Goal: Task Accomplishment & Management: Manage account settings

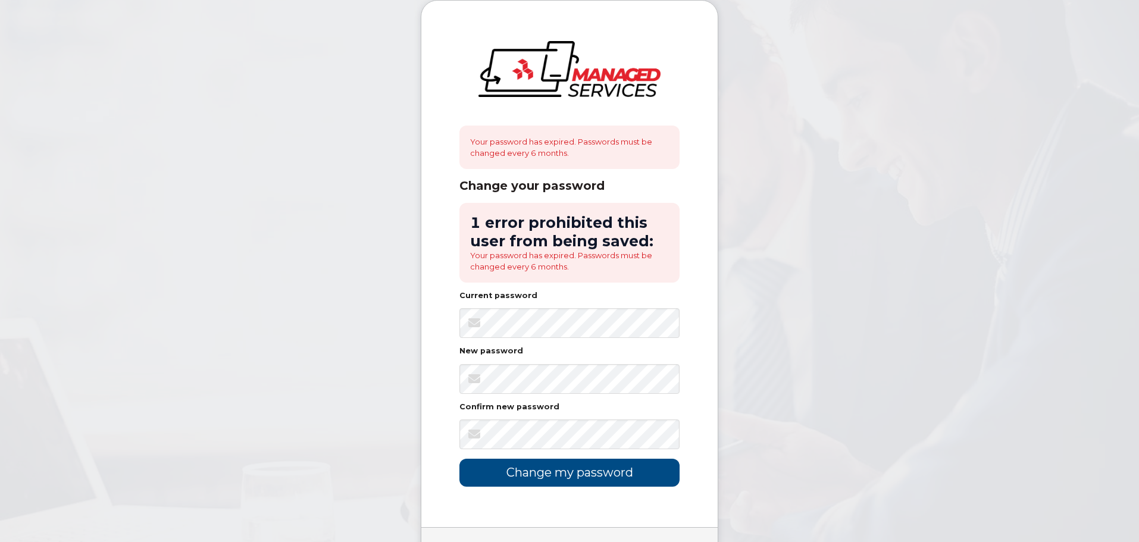
click at [918, 399] on body "Your password has expired. Passwords must be changed every 6 months. Change you…" at bounding box center [569, 306] width 1139 height 613
click at [379, 434] on body "Your password has expired. Passwords must be changed every 6 months. Change you…" at bounding box center [569, 306] width 1139 height 613
click at [575, 468] on input "Change my password" at bounding box center [569, 473] width 220 height 28
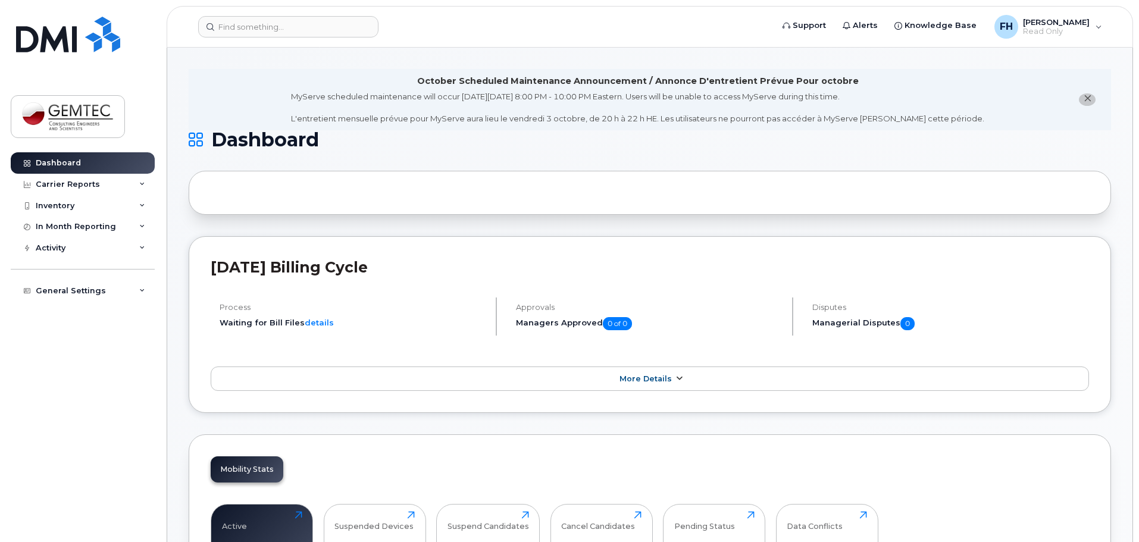
click at [684, 382] on link "More Details" at bounding box center [650, 378] width 878 height 25
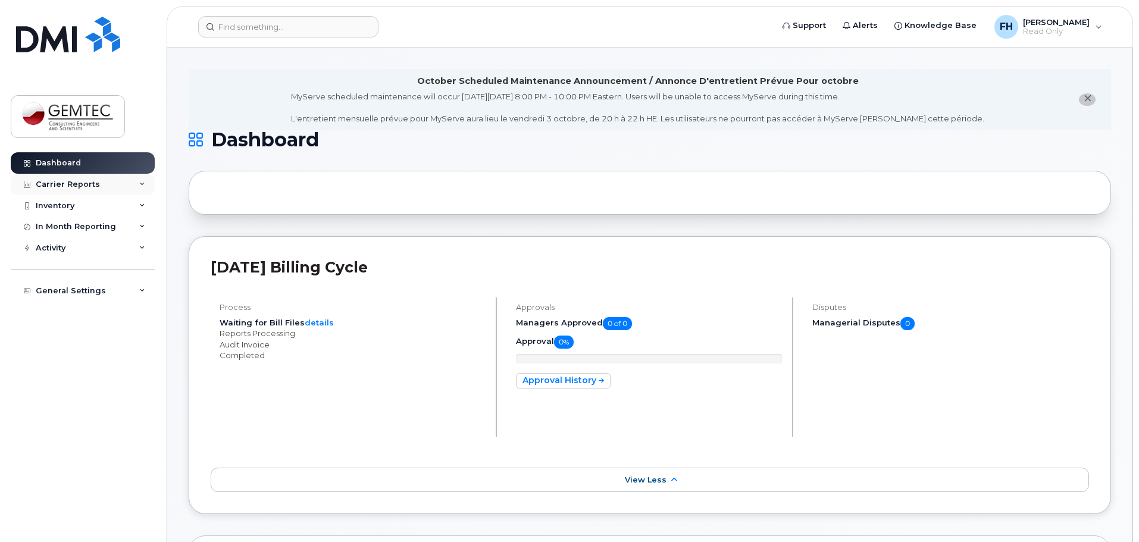
click at [135, 185] on div "Carrier Reports" at bounding box center [83, 184] width 144 height 21
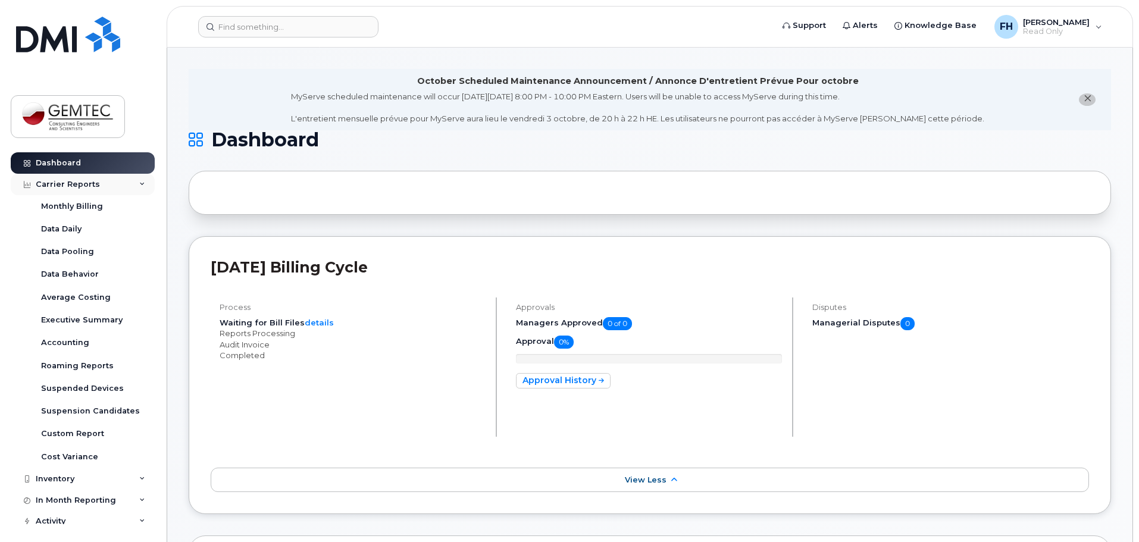
click at [135, 185] on div "Carrier Reports" at bounding box center [83, 184] width 144 height 21
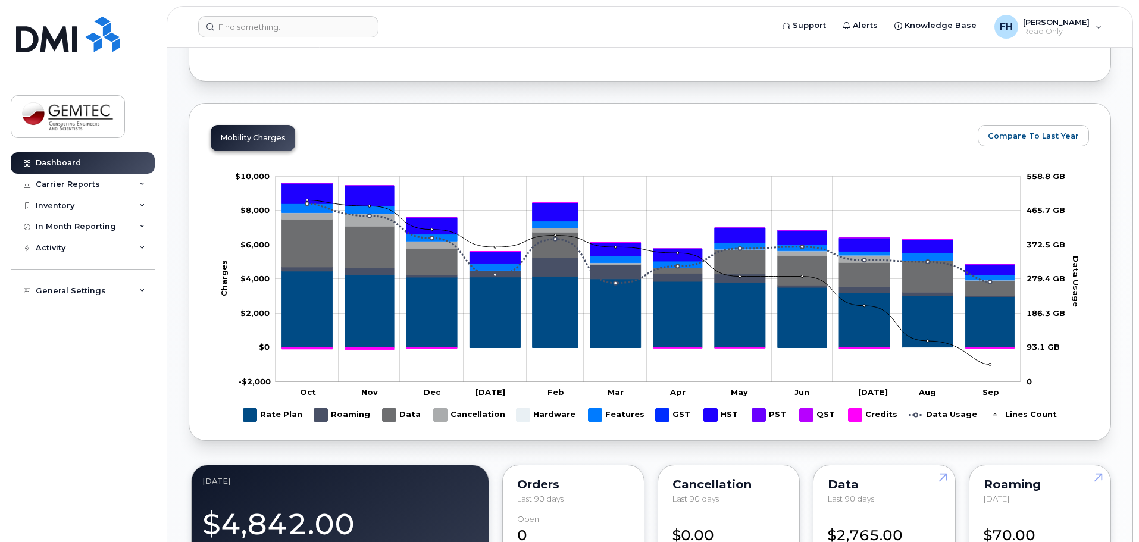
scroll to position [654, 0]
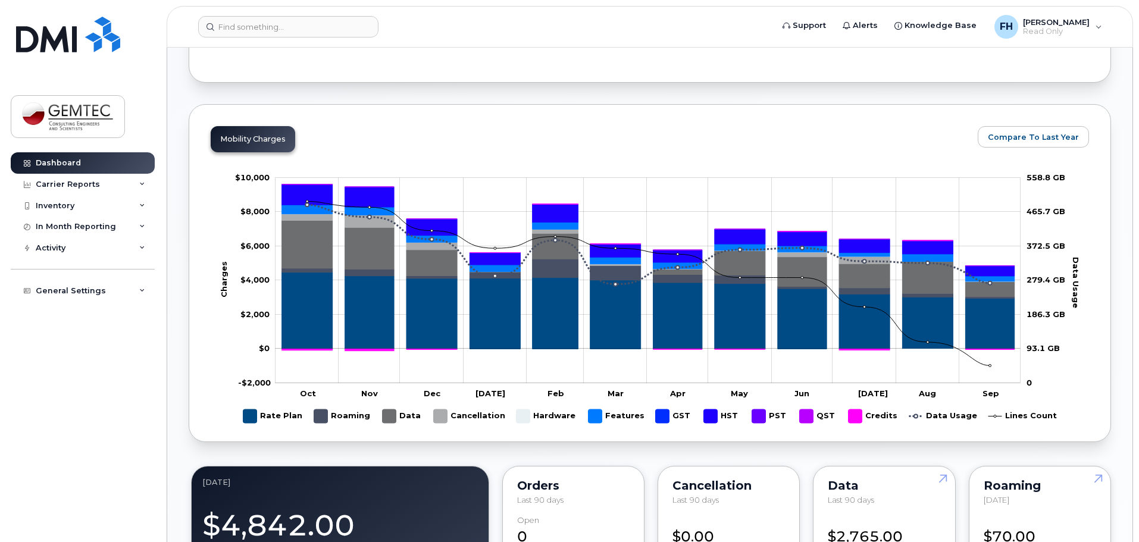
click at [289, 141] on div "Mobility Charges" at bounding box center [253, 139] width 84 height 26
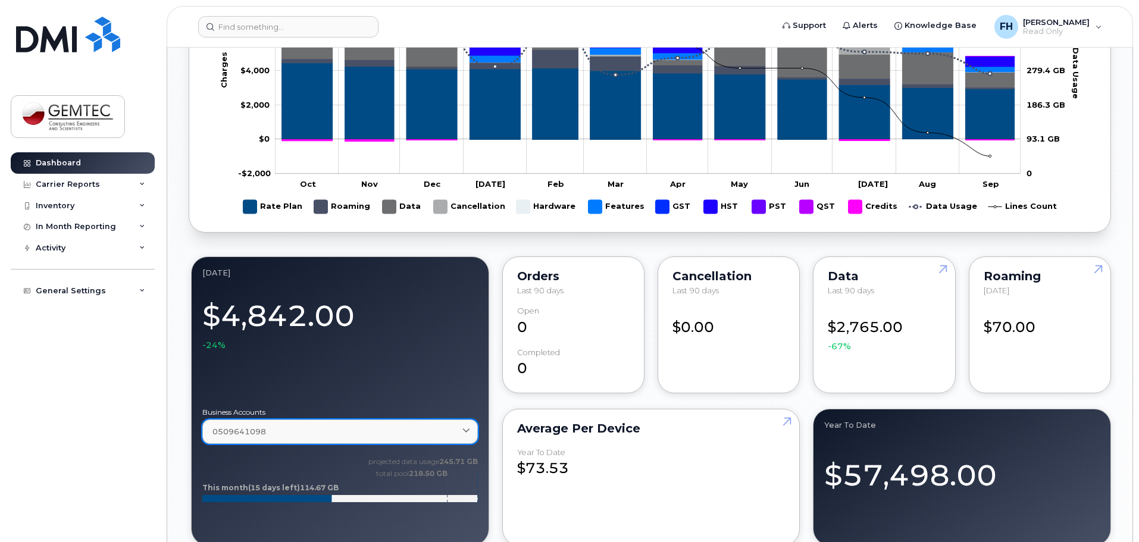
scroll to position [892, 0]
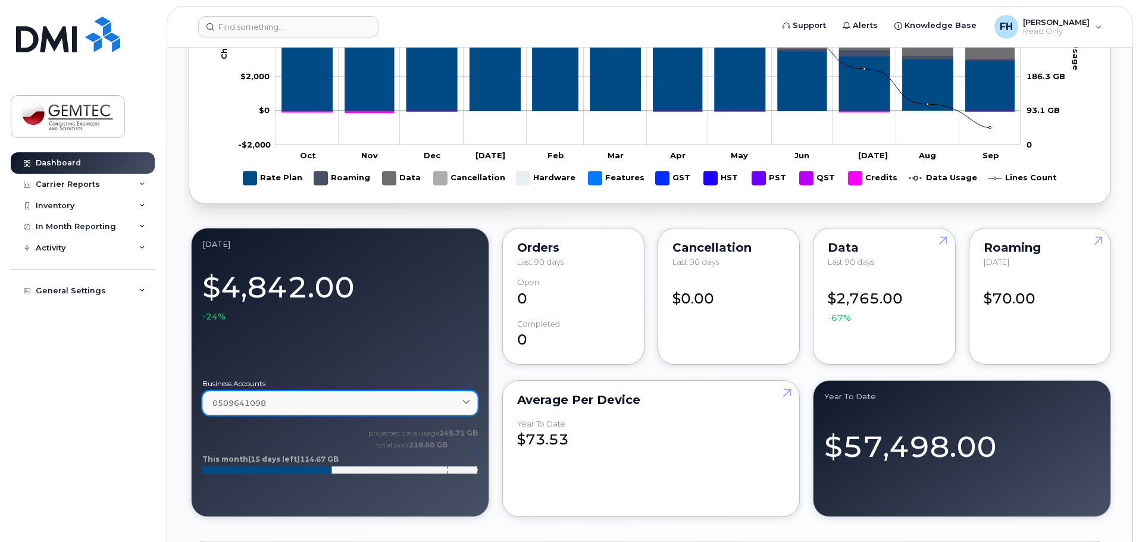
click at [435, 393] on link "0509641098" at bounding box center [339, 403] width 275 height 24
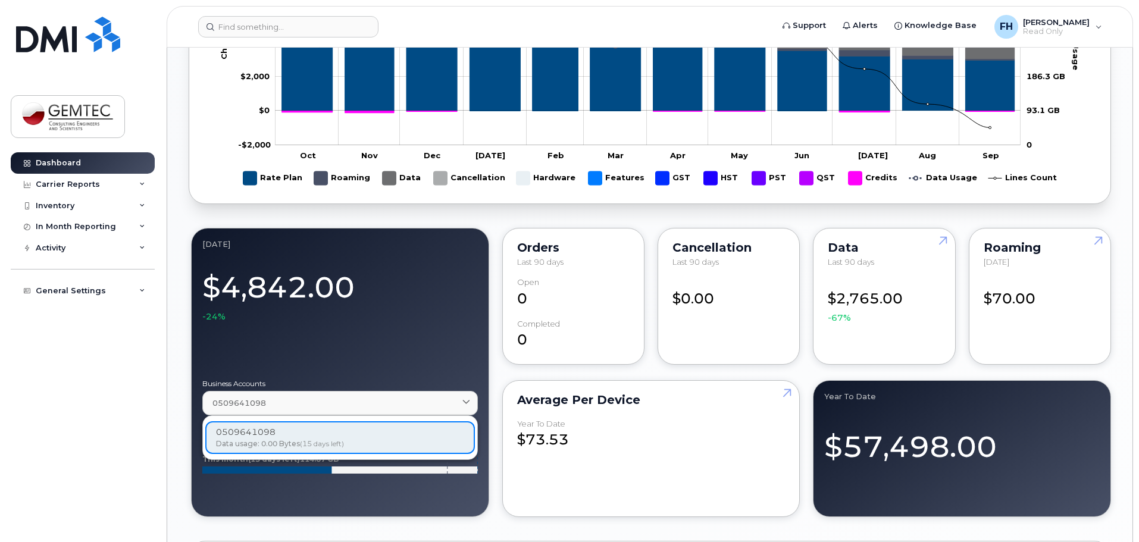
click at [369, 434] on div "0509641098 Data usage: 0.00 Bytes (15 days left)" at bounding box center [339, 437] width 269 height 33
click at [139, 404] on div "Dashboard Carrier Reports Monthly Billing Data Daily Data Pooling Data Behavior…" at bounding box center [84, 338] width 147 height 372
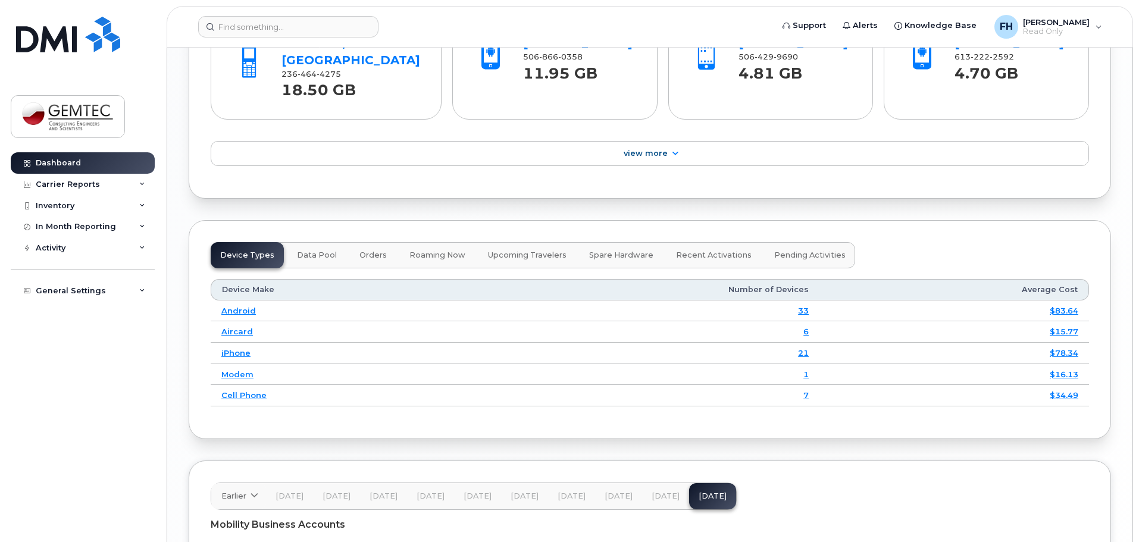
scroll to position [1654, 0]
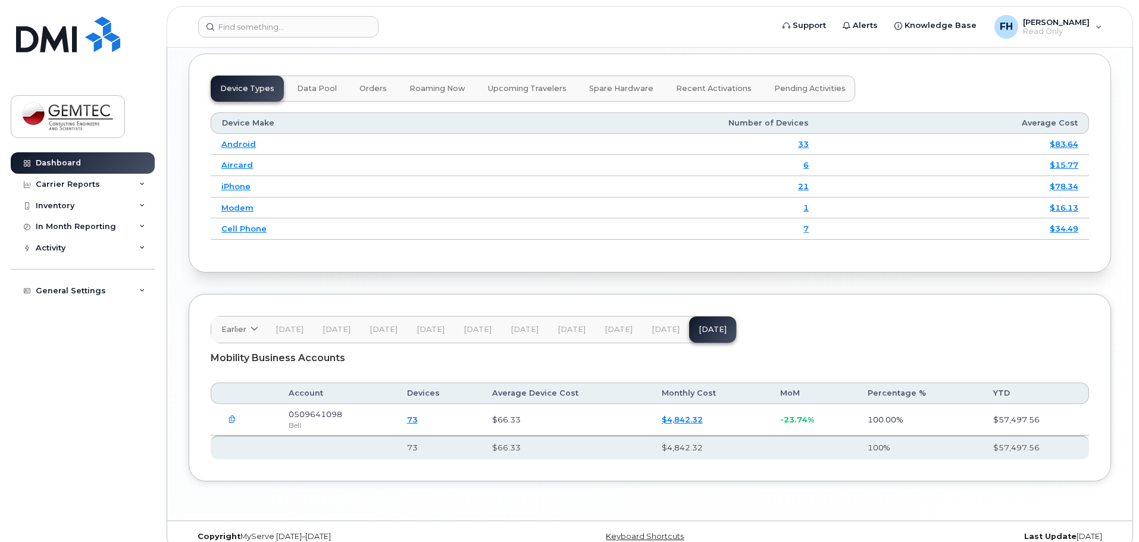
click at [224, 409] on button "button" at bounding box center [231, 419] width 21 height 21
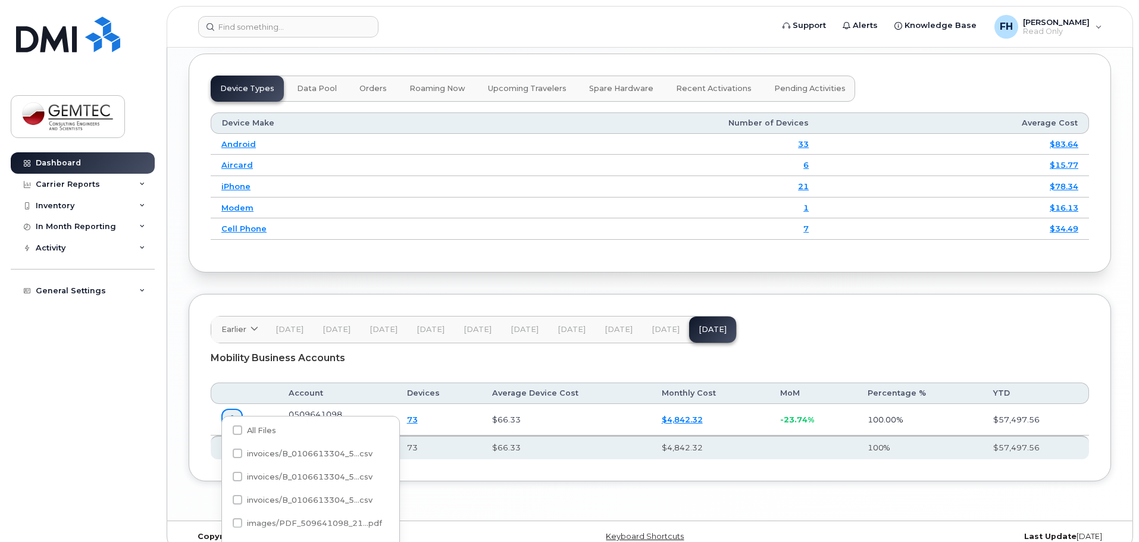
click at [126, 400] on div "Dashboard Carrier Reports Monthly Billing Data Daily Data Pooling Data Behavior…" at bounding box center [84, 338] width 147 height 372
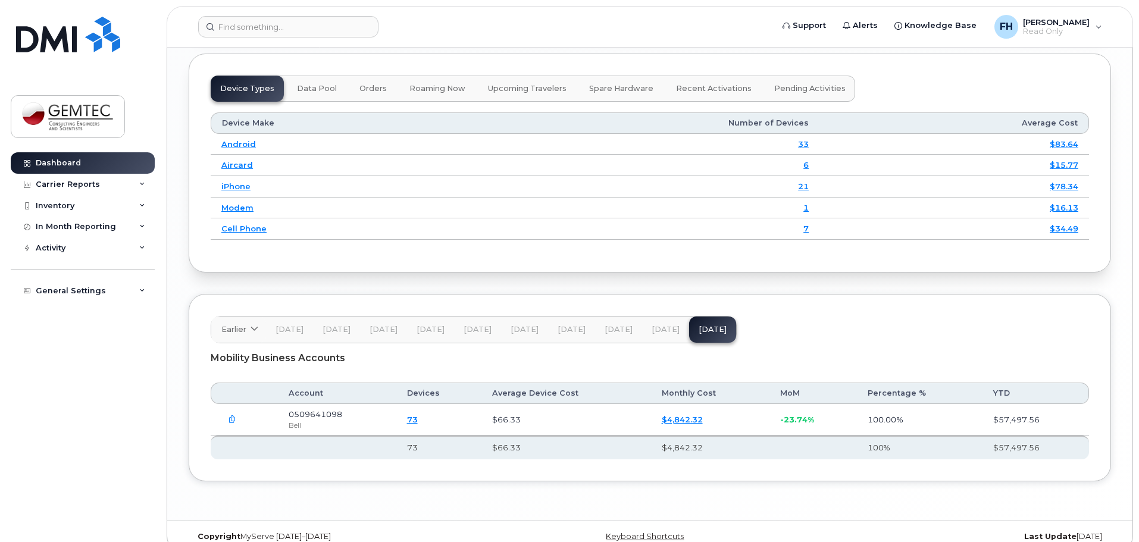
click at [688, 415] on link "$4,842.32" at bounding box center [681, 420] width 41 height 10
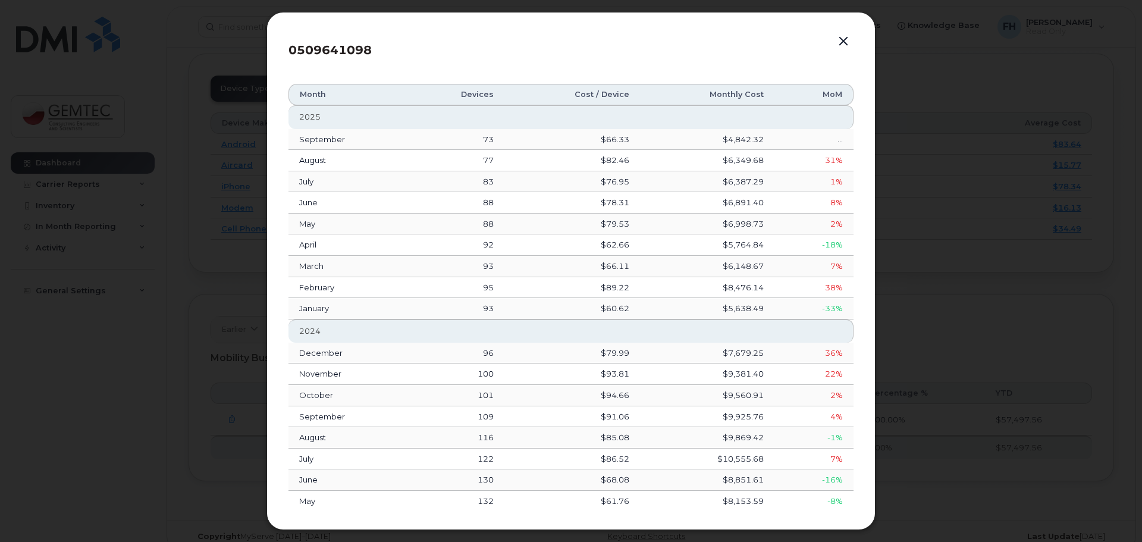
click at [182, 375] on div at bounding box center [571, 271] width 1142 height 542
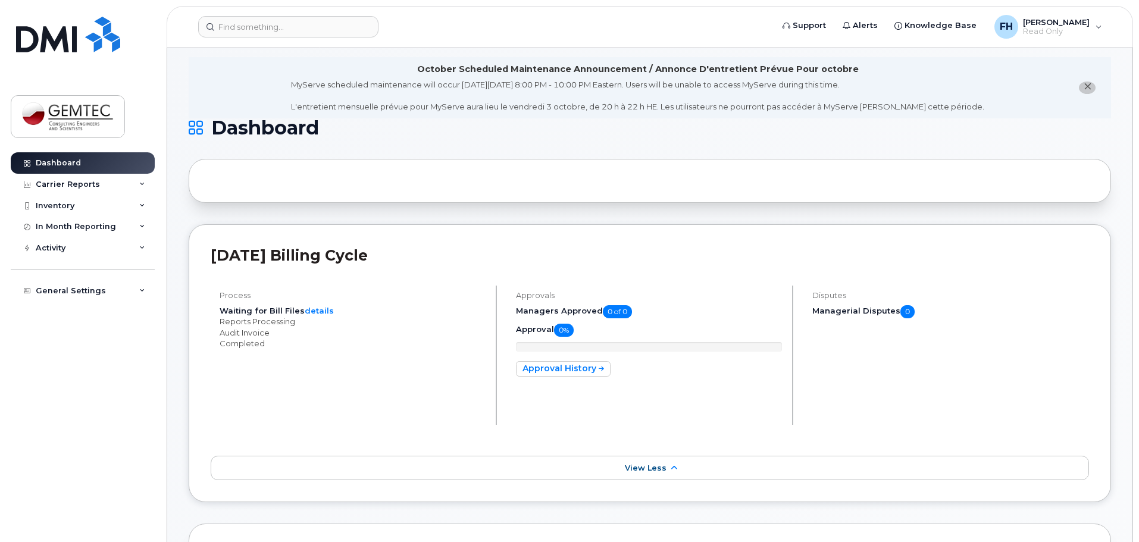
scroll to position [0, 0]
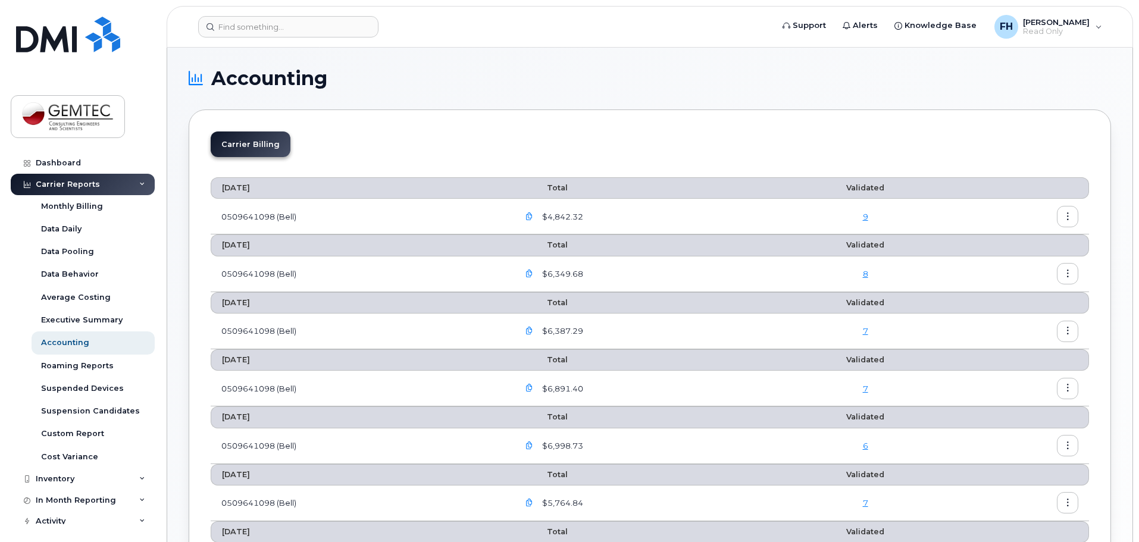
click at [1077, 217] on button "button" at bounding box center [1066, 216] width 21 height 21
click at [1018, 260] on span "Download" at bounding box center [1013, 264] width 46 height 11
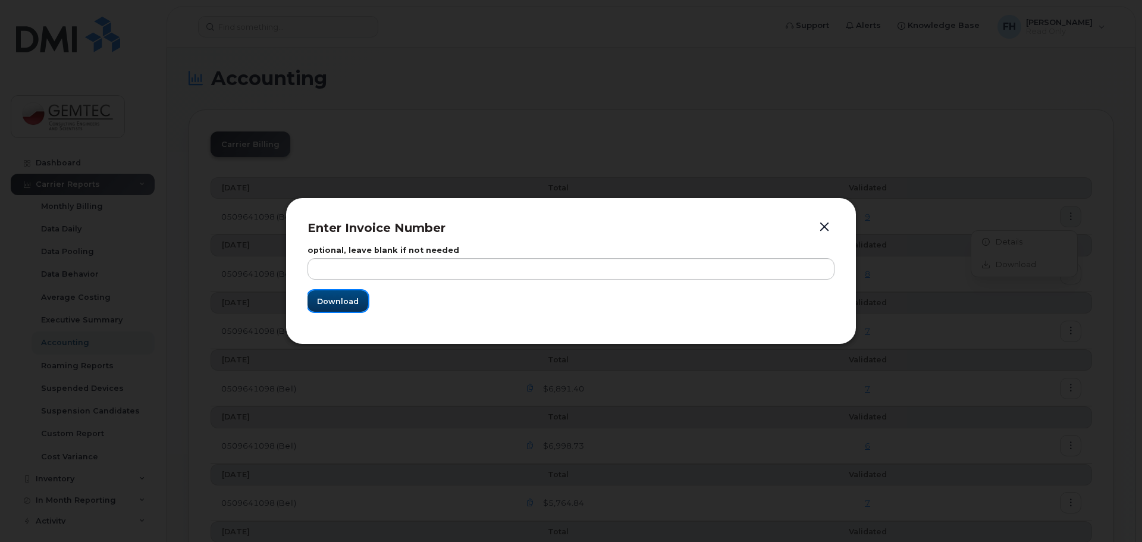
click at [346, 294] on button "Download" at bounding box center [338, 300] width 61 height 21
